Goal: Task Accomplishment & Management: Manage account settings

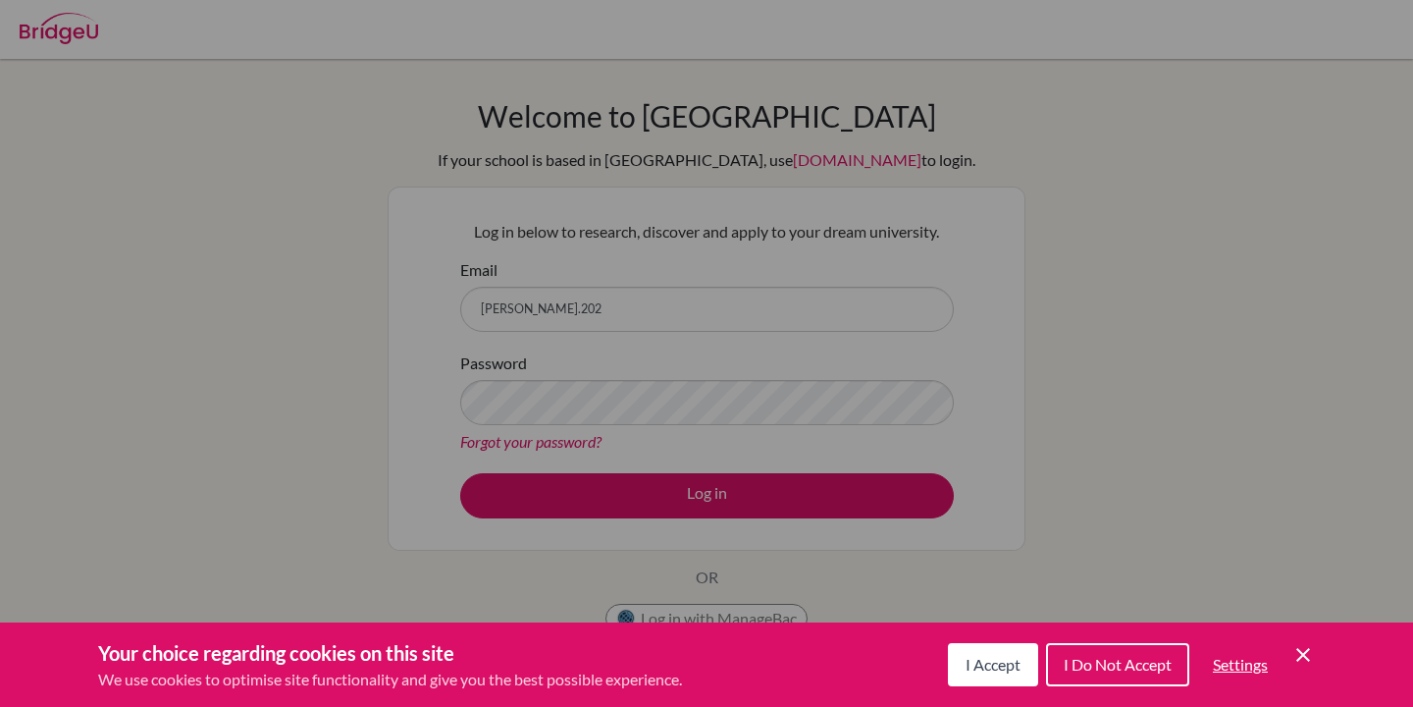
scroll to position [38, 0]
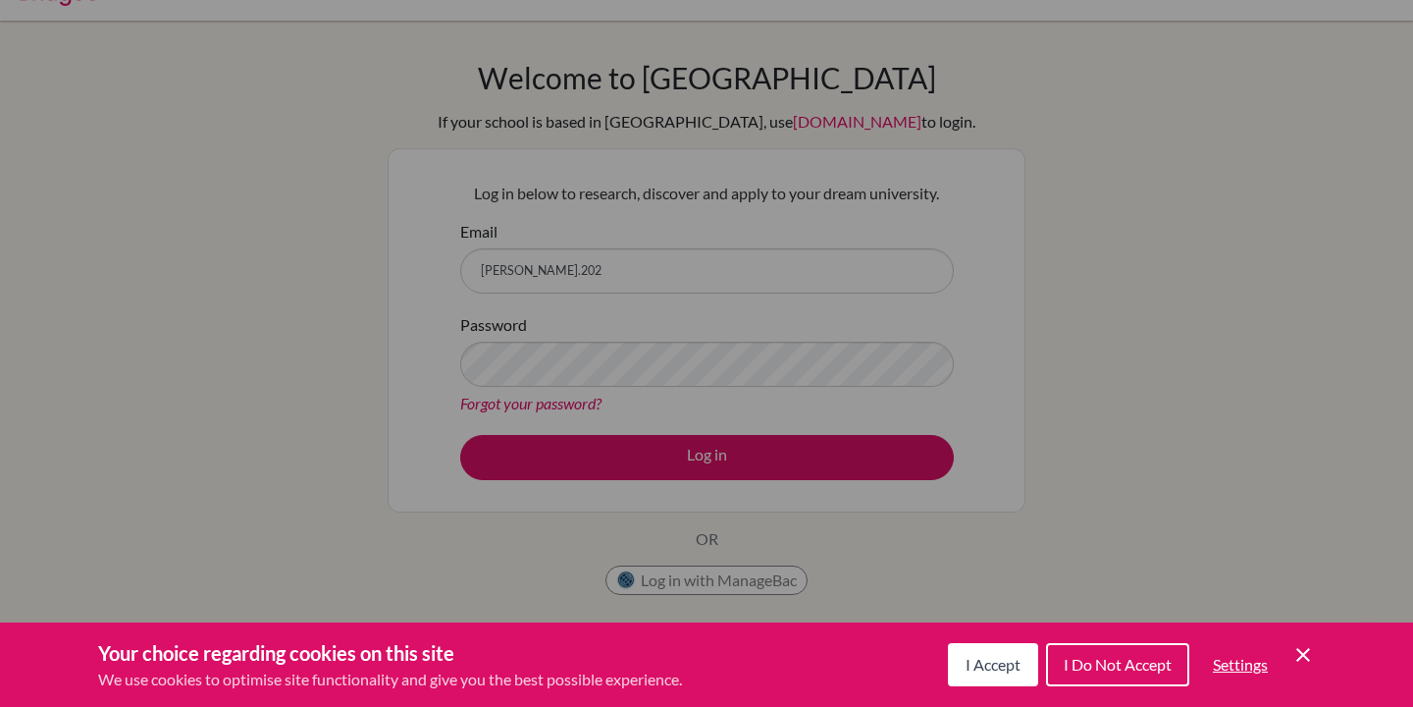
click at [977, 648] on button "I Accept" at bounding box center [993, 664] width 90 height 43
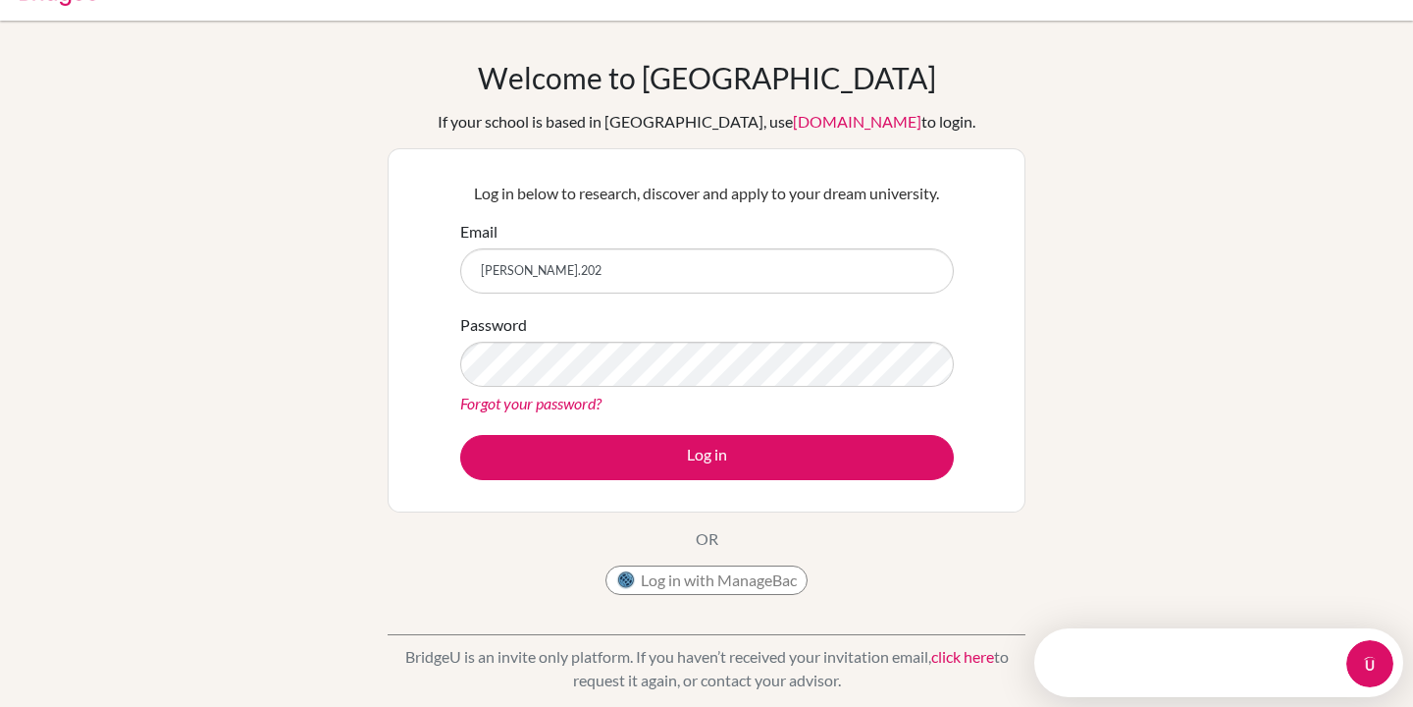
scroll to position [0, 0]
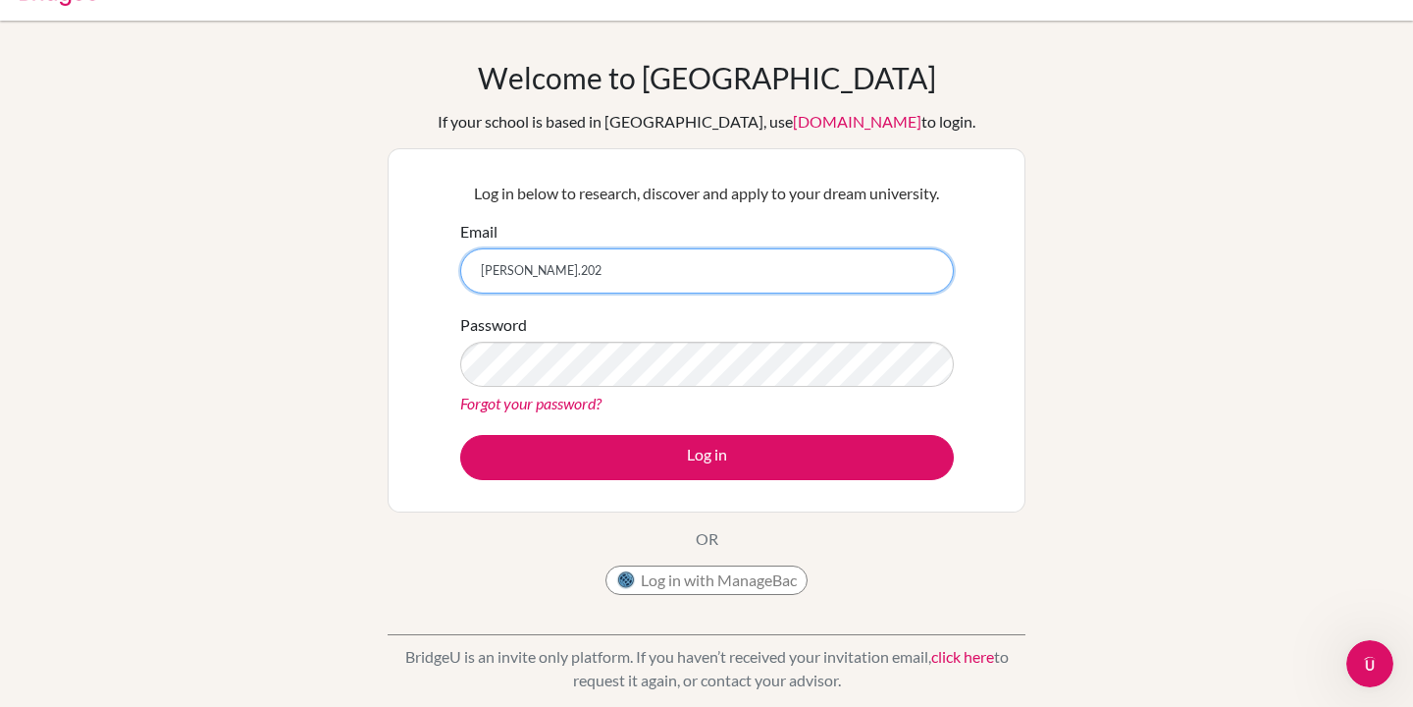
click at [691, 289] on input "r.godoy.202" at bounding box center [707, 270] width 494 height 45
type input "[PERSON_NAME][EMAIL_ADDRESS][DOMAIN_NAME]"
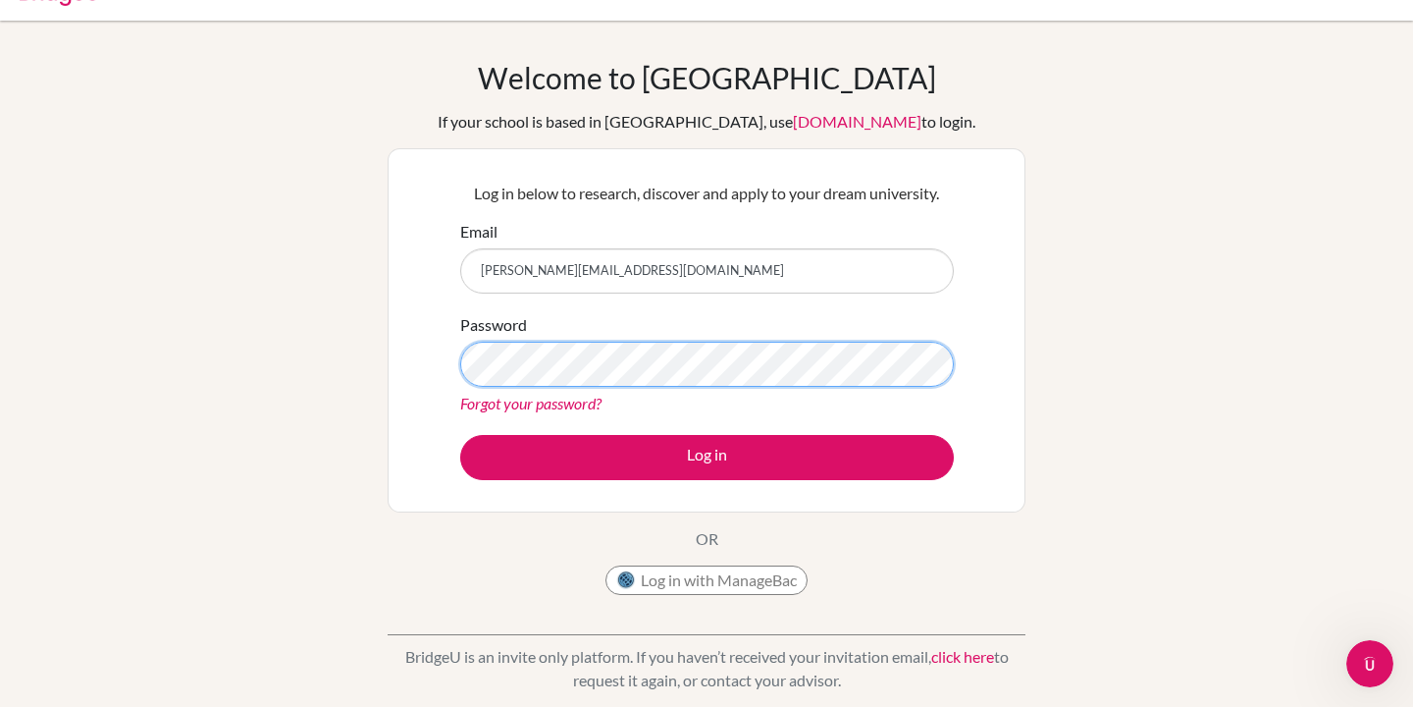
click at [460, 435] on button "Log in" at bounding box center [707, 457] width 494 height 45
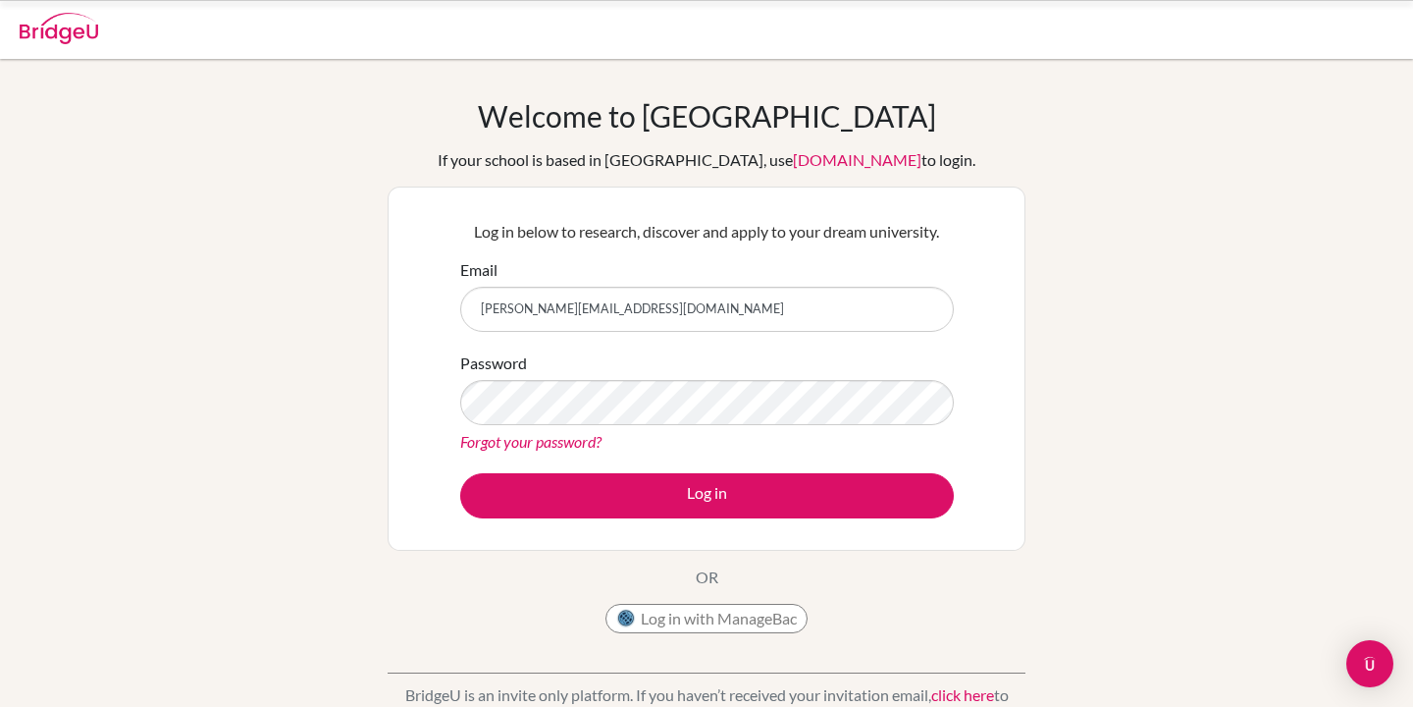
click at [659, 451] on div "Forgot your password?" at bounding box center [707, 442] width 494 height 24
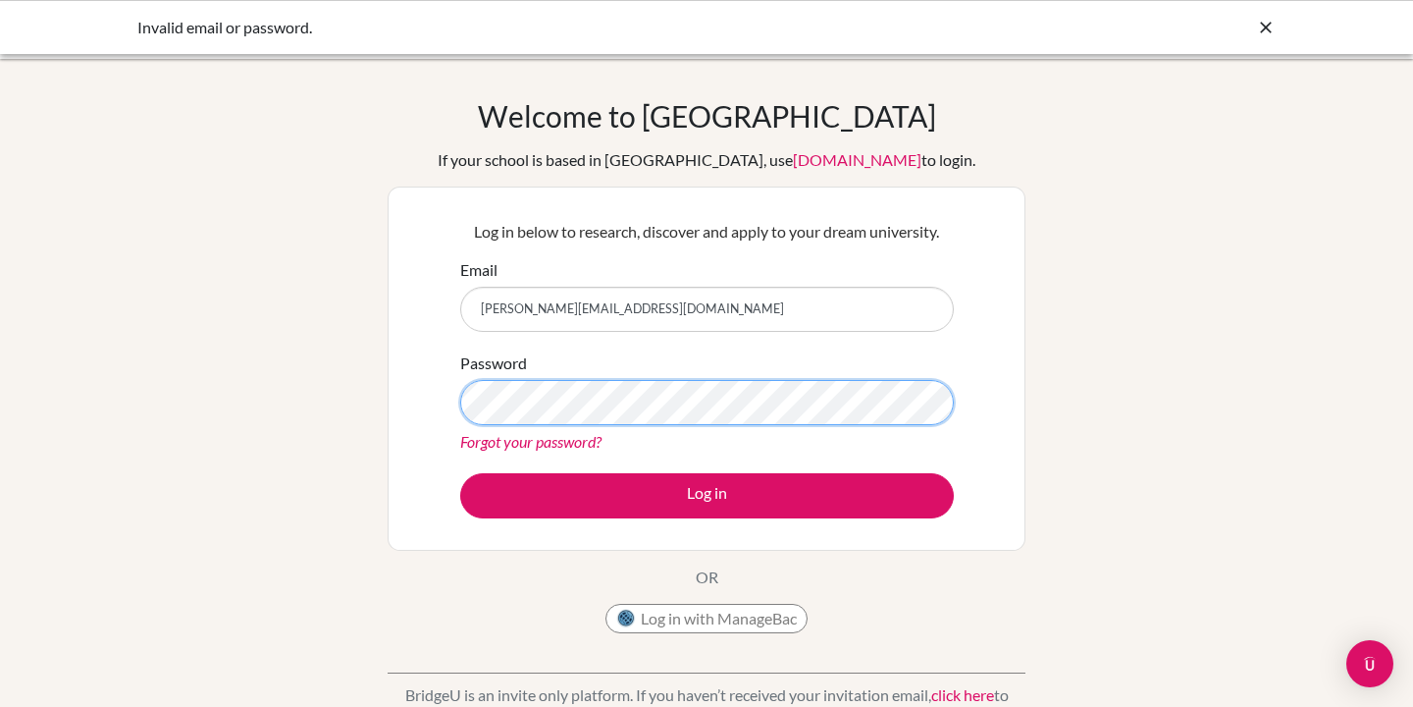
click at [460, 473] on button "Log in" at bounding box center [707, 495] width 494 height 45
